Goal: Task Accomplishment & Management: Use online tool/utility

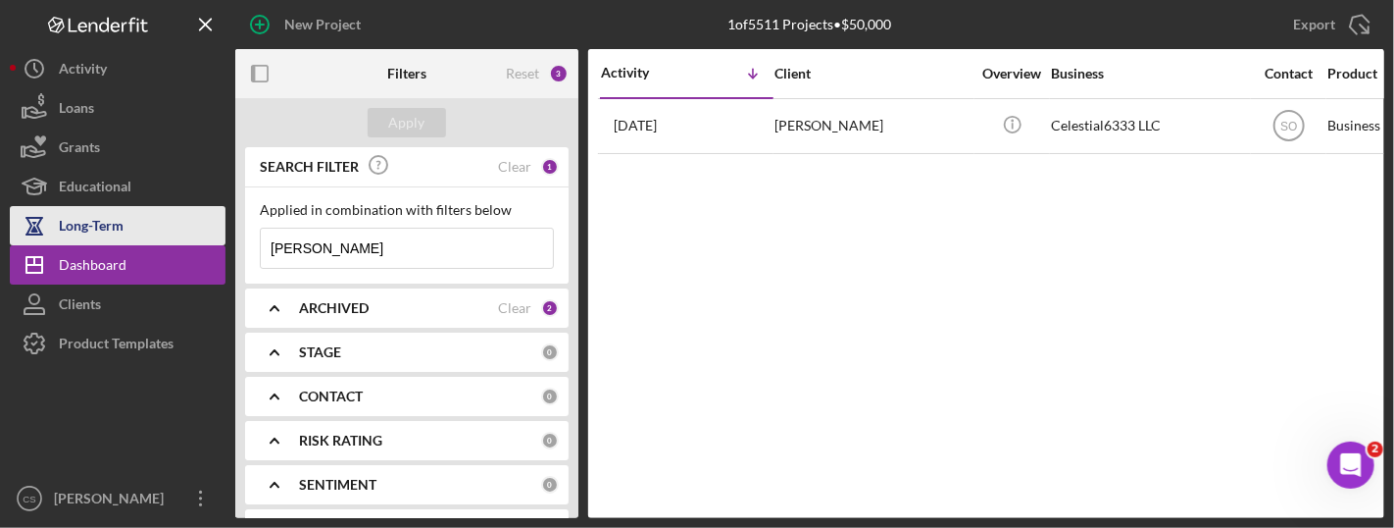
drag, startPoint x: 350, startPoint y: 250, endPoint x: 100, endPoint y: 223, distance: 251.5
click at [100, 223] on div "New Project 1 of 5511 Projects • $50,000 [PERSON_NAME] Export Icon/Export Filte…" at bounding box center [697, 259] width 1375 height 518
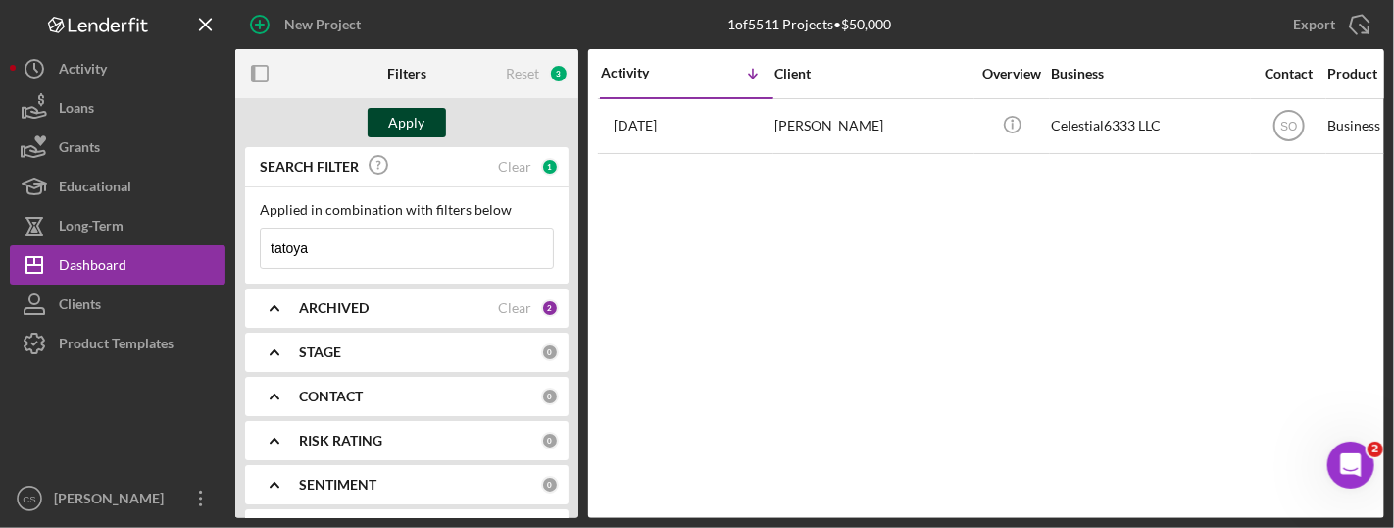
type input "tatoya"
click at [391, 128] on div "Apply" at bounding box center [407, 122] width 36 height 29
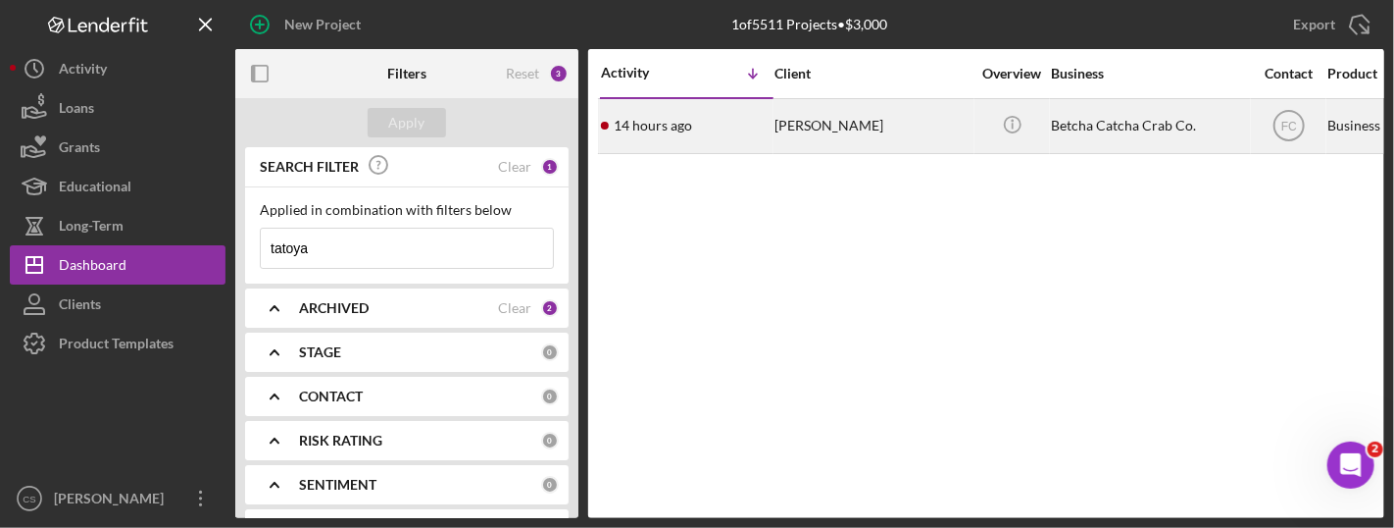
click at [663, 125] on time "14 hours ago" at bounding box center [653, 126] width 78 height 16
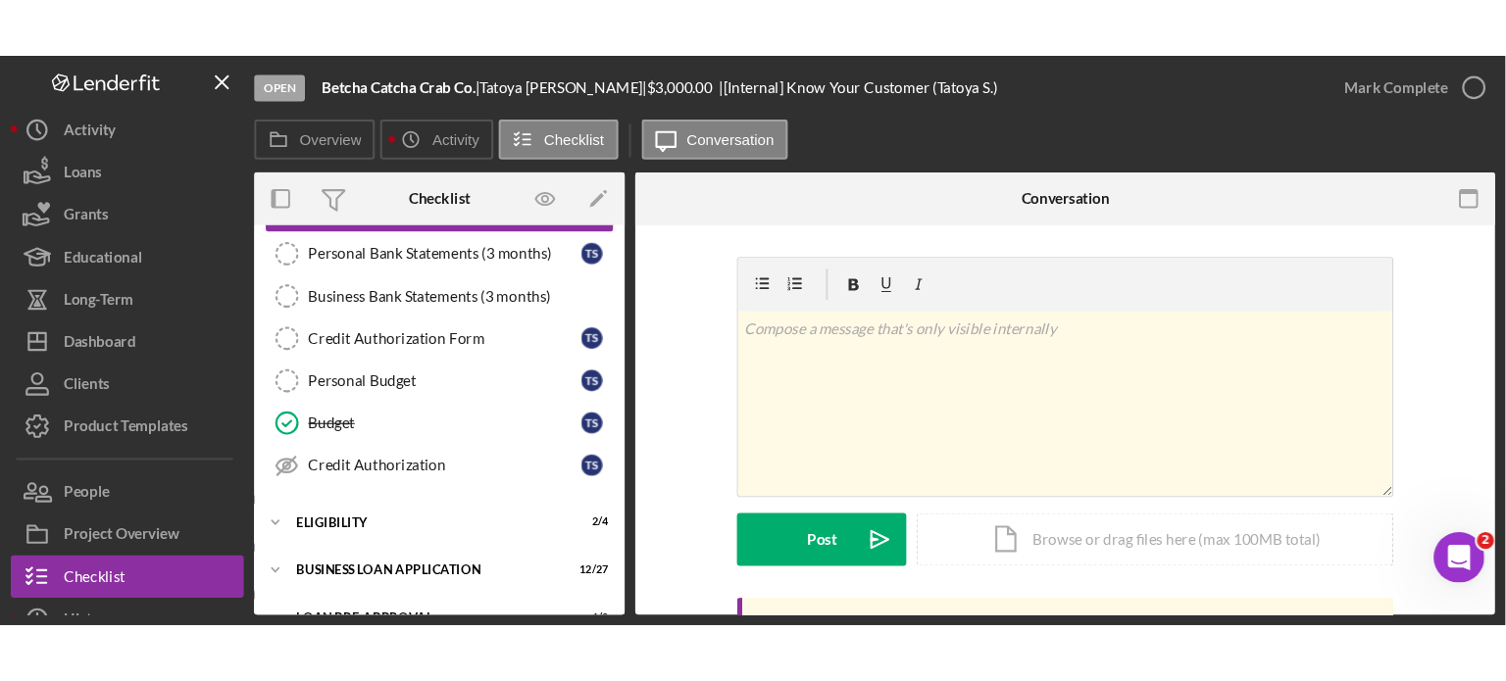
scroll to position [337, 0]
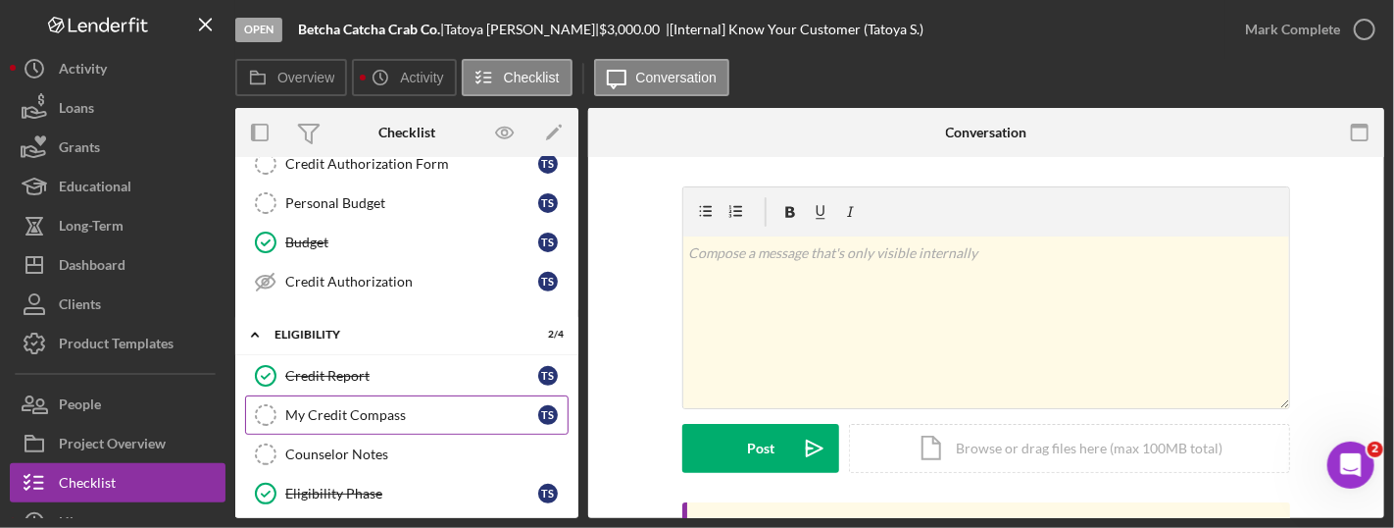
click at [294, 407] on div "My Credit Compass" at bounding box center [411, 415] width 253 height 16
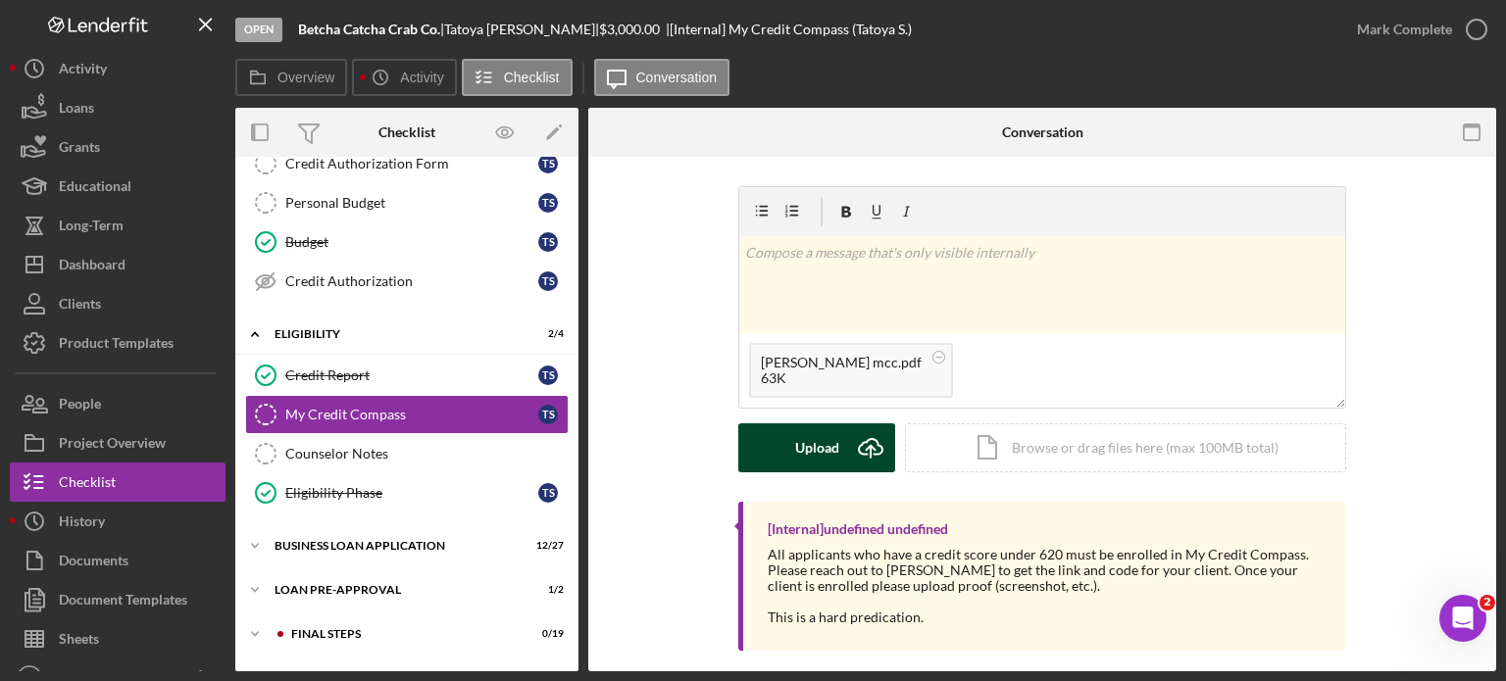
click at [872, 455] on icon "Icon/Upload" at bounding box center [870, 448] width 49 height 49
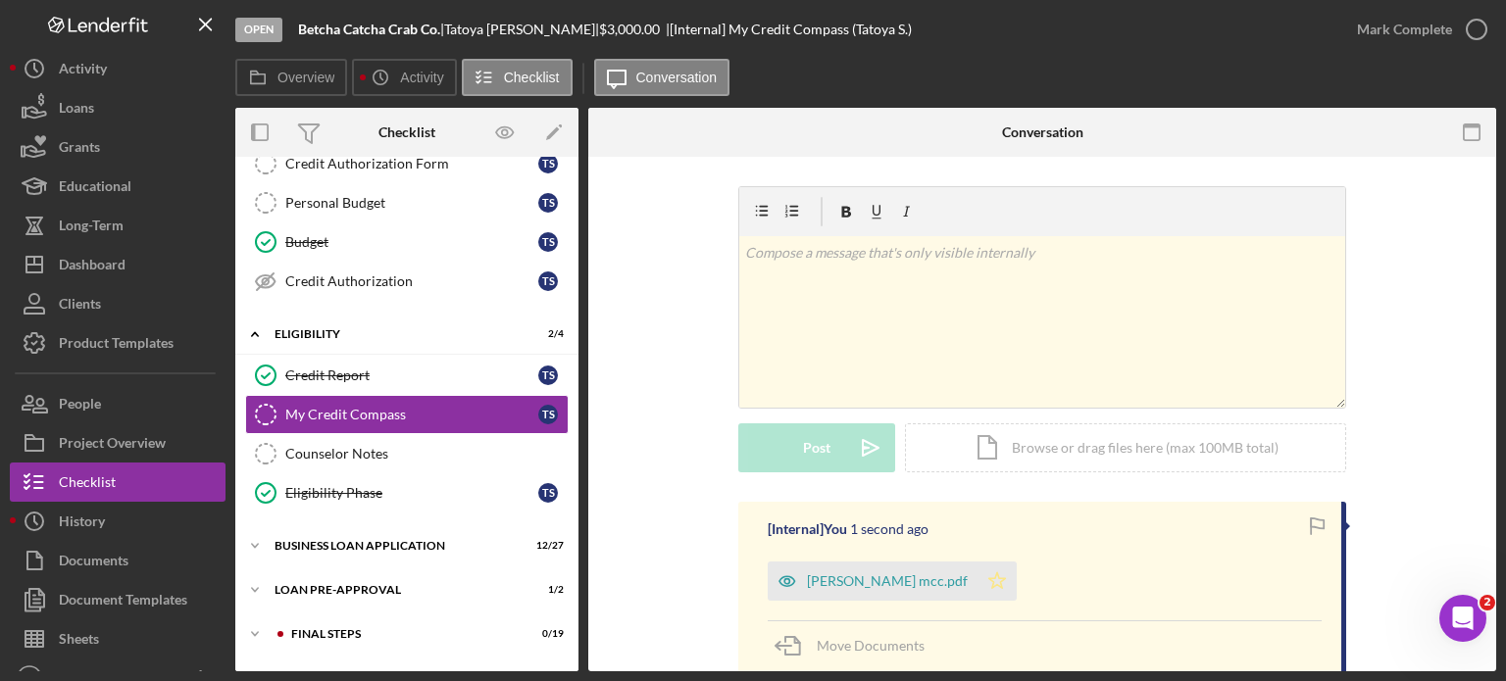
click at [978, 576] on icon "Icon/Star" at bounding box center [997, 581] width 39 height 39
click at [1475, 32] on icon "button" at bounding box center [1476, 29] width 49 height 49
